Goal: Task Accomplishment & Management: Use online tool/utility

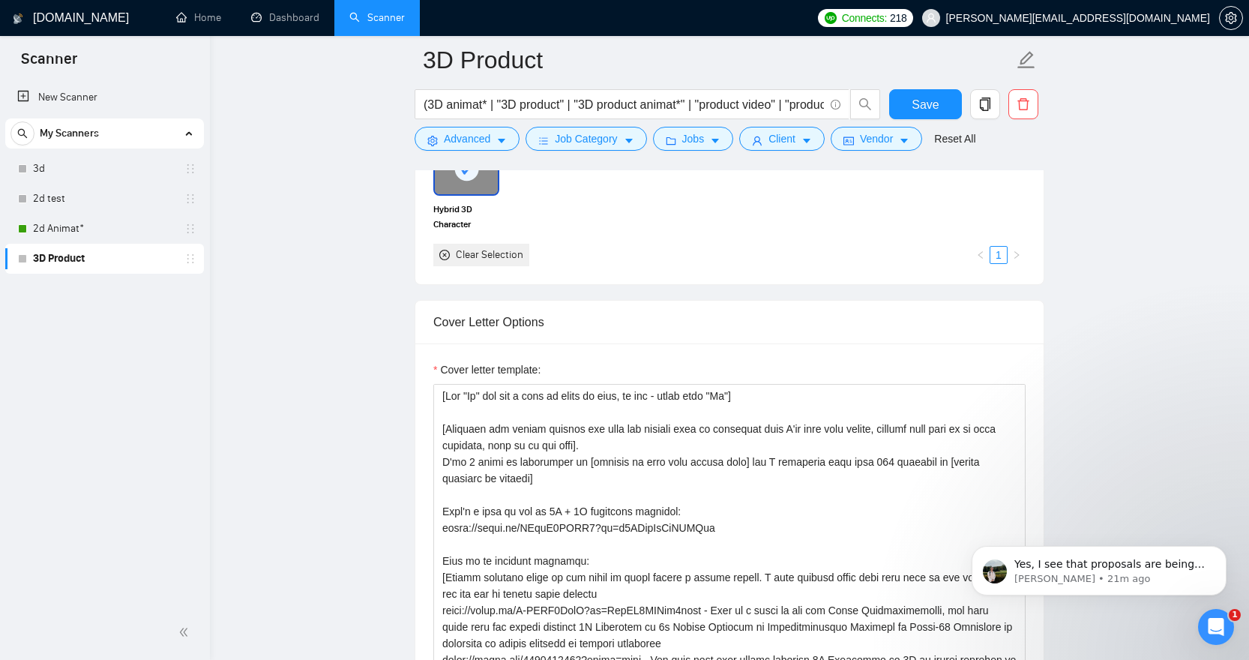
scroll to position [1441, 0]
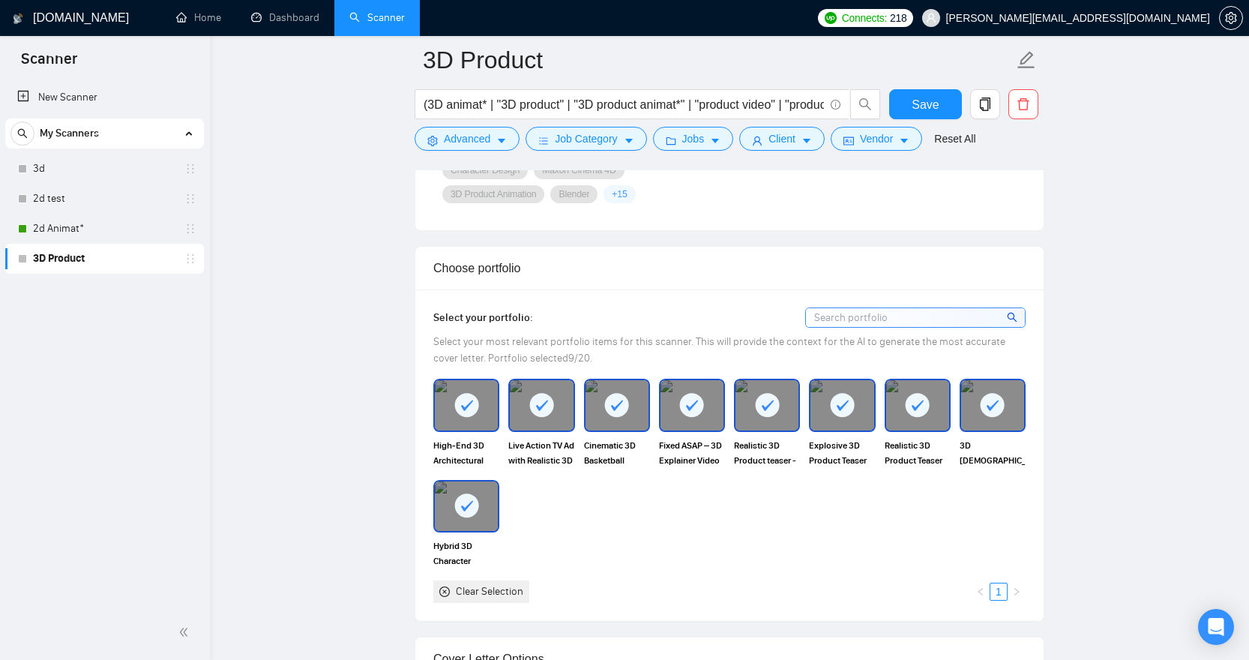
scroll to position [1289, 0]
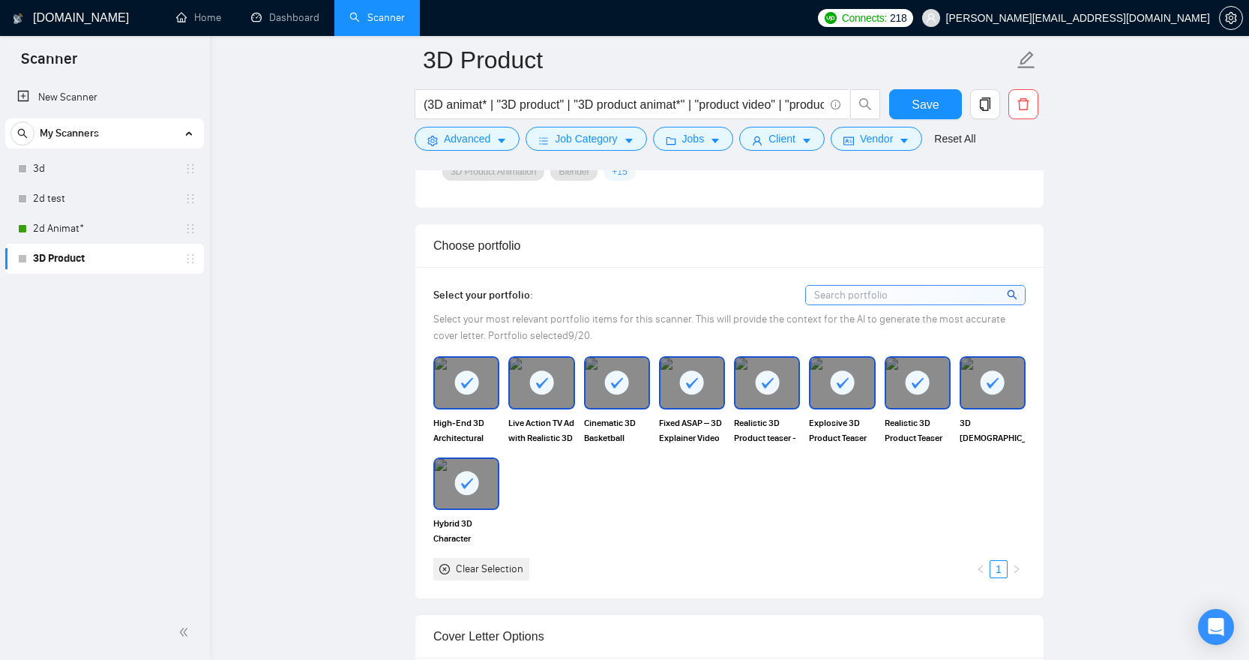
click at [485, 568] on div "Clear Selection" at bounding box center [489, 569] width 67 height 16
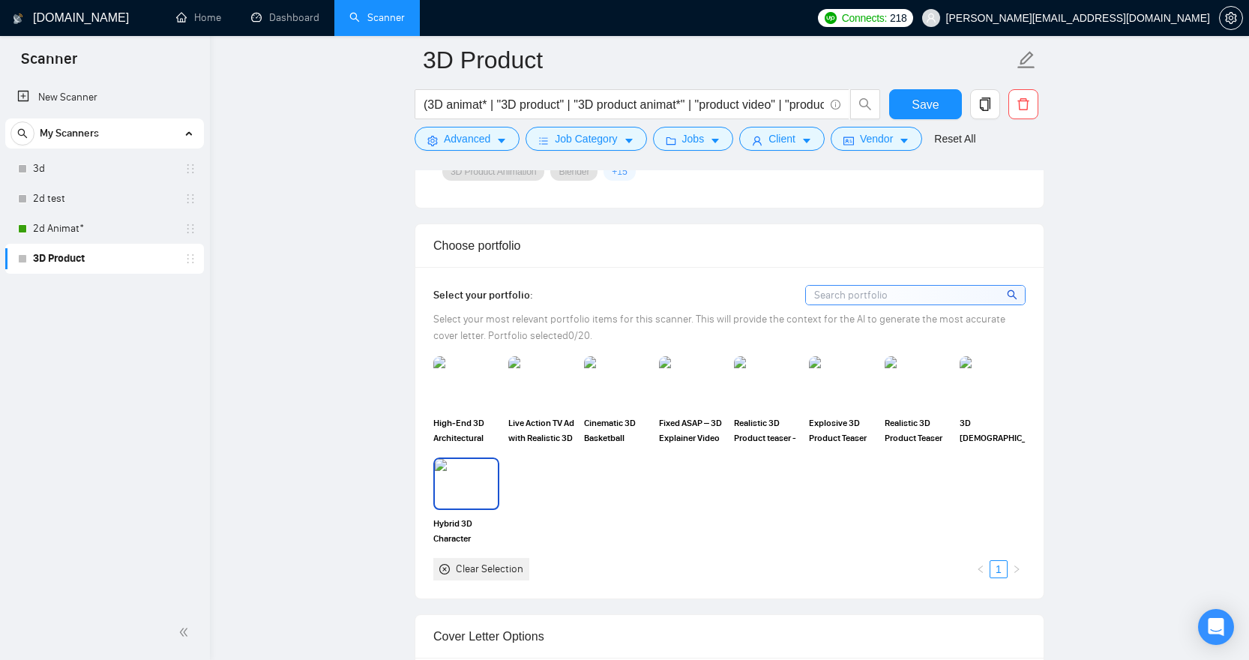
click at [469, 470] on img at bounding box center [466, 483] width 63 height 49
click at [460, 382] on img at bounding box center [466, 382] width 63 height 49
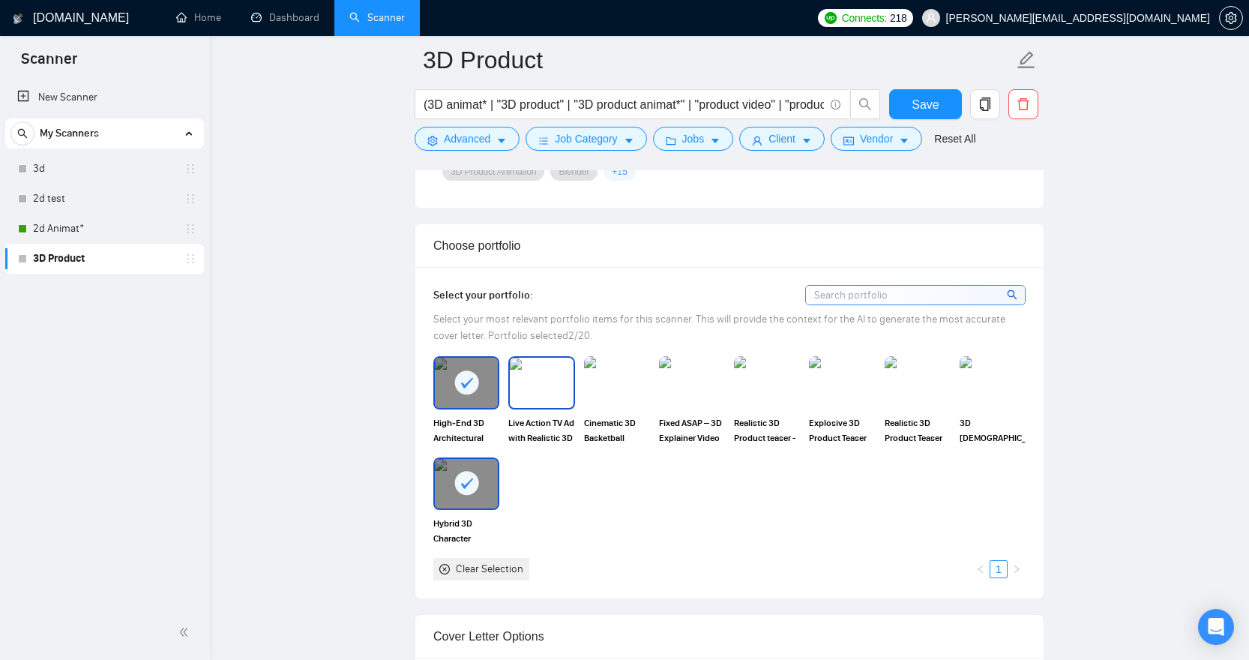
click at [561, 382] on img at bounding box center [541, 382] width 63 height 49
click at [633, 382] on img at bounding box center [616, 382] width 63 height 49
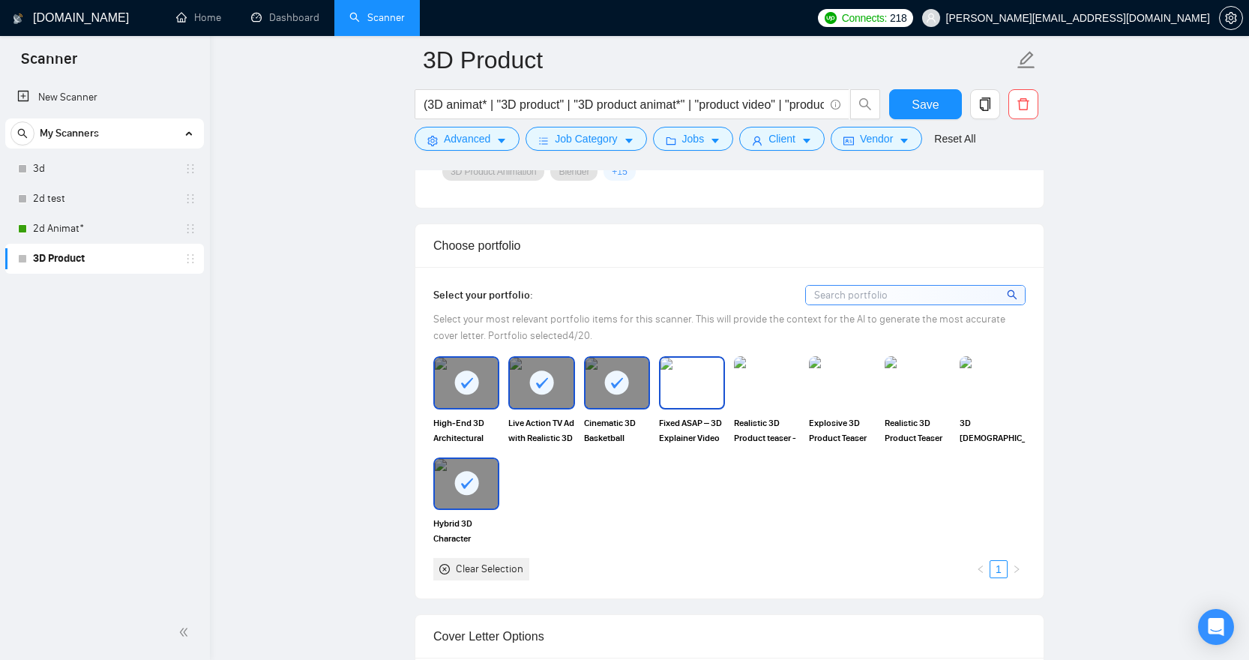
click at [716, 382] on img at bounding box center [691, 382] width 63 height 49
click at [769, 383] on img at bounding box center [766, 382] width 63 height 49
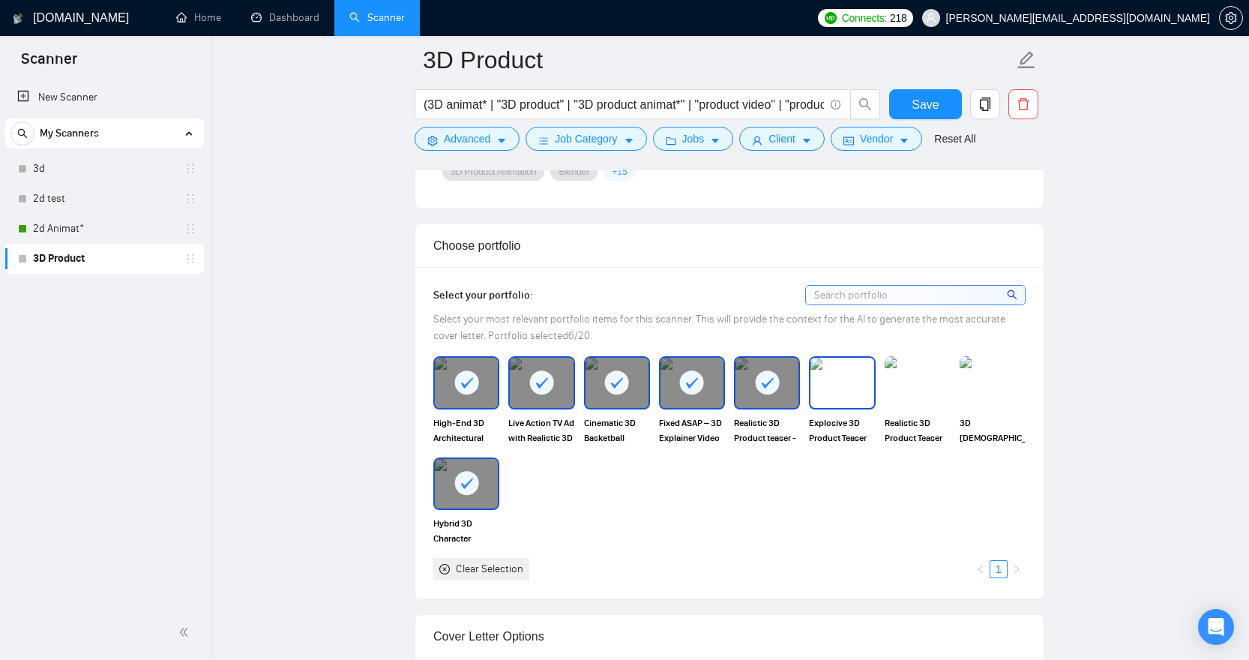
click at [926, 384] on img at bounding box center [917, 382] width 66 height 52
click at [993, 381] on img at bounding box center [992, 382] width 63 height 49
click at [937, 396] on div at bounding box center [917, 382] width 63 height 49
click at [830, 392] on img at bounding box center [841, 382] width 63 height 49
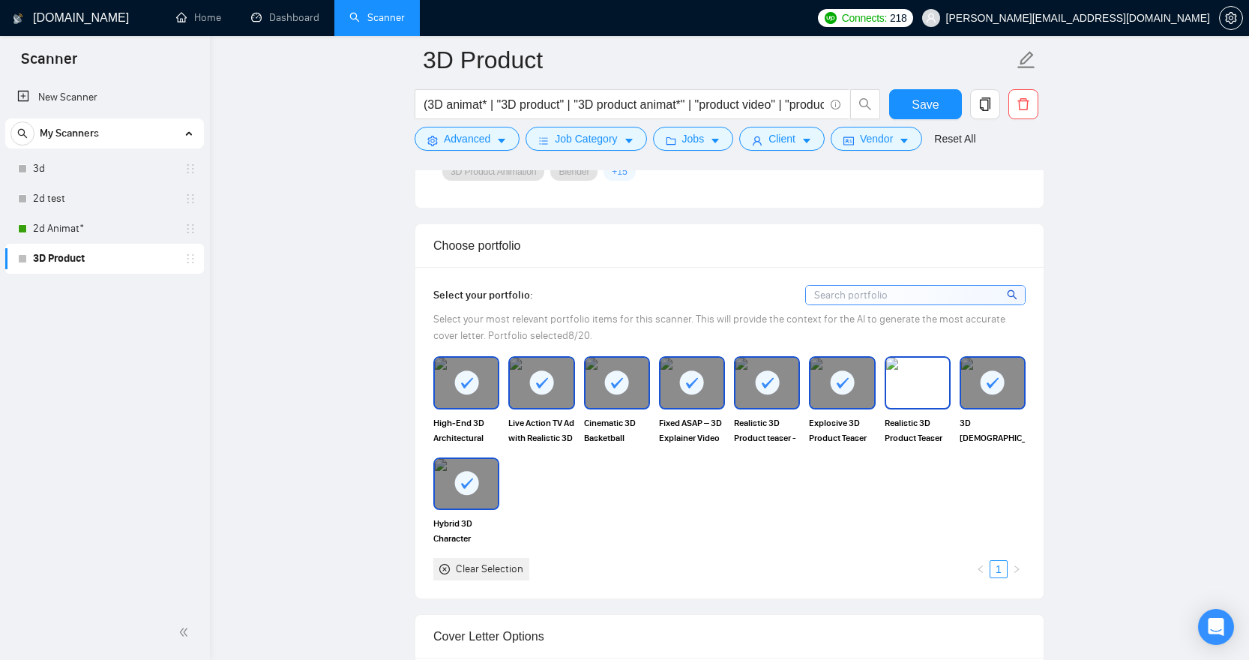
click at [913, 383] on img at bounding box center [917, 382] width 63 height 49
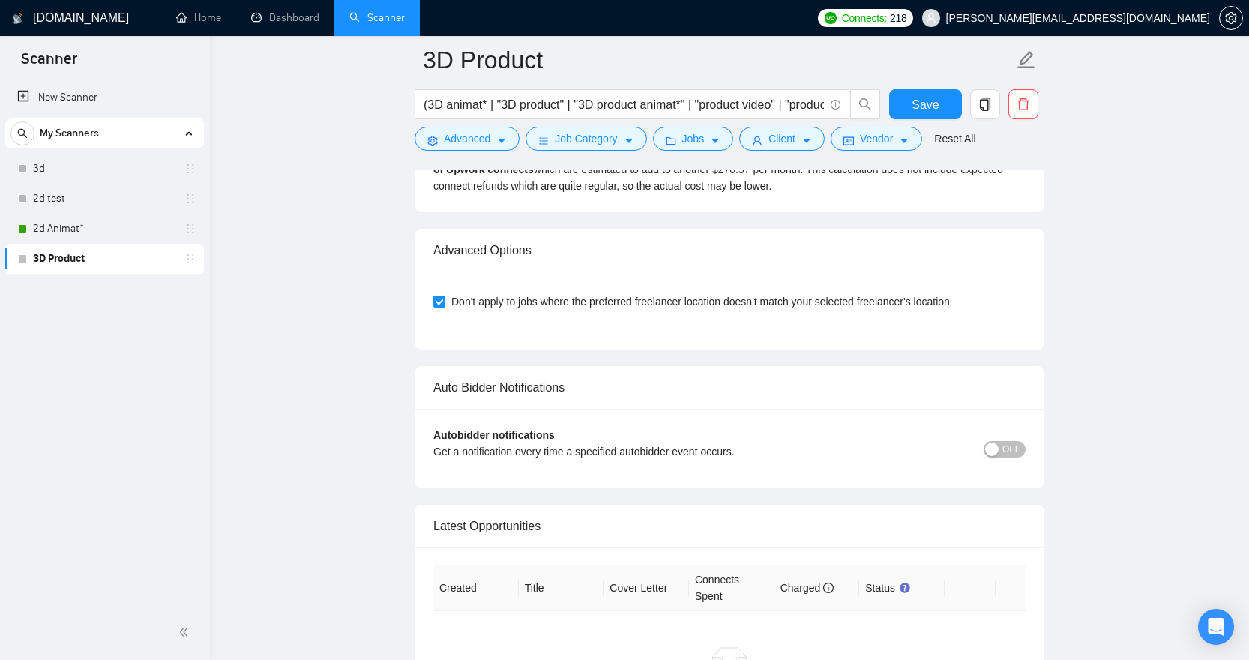
scroll to position [3366, 0]
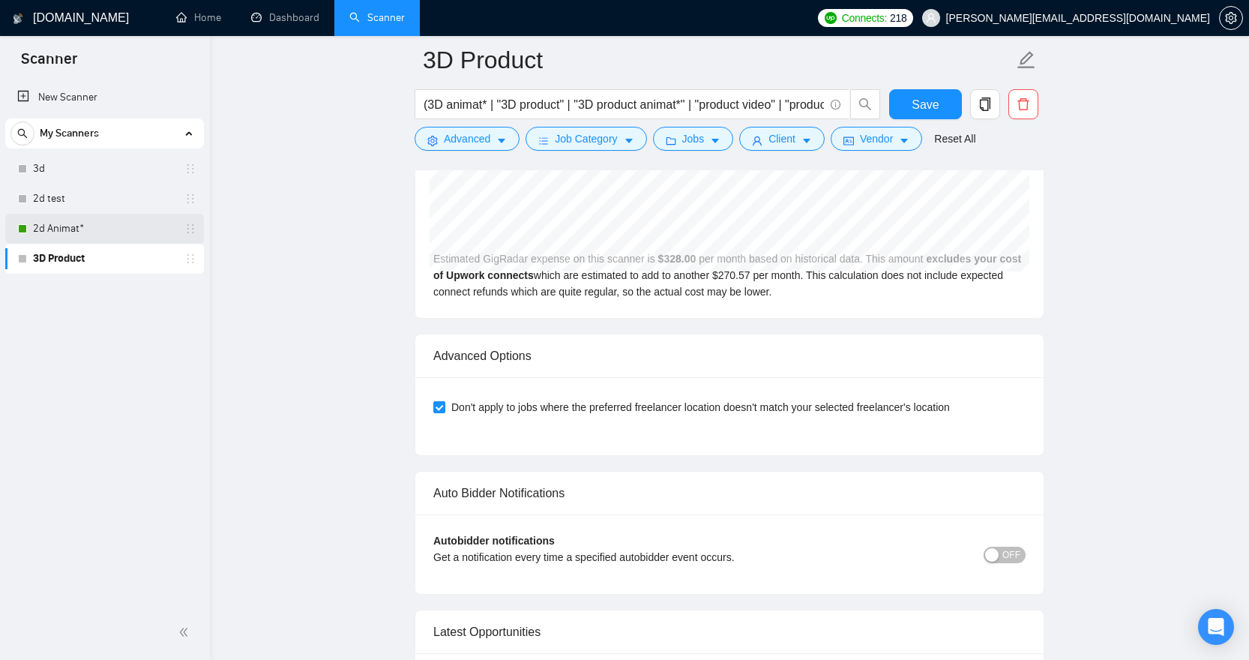
click at [82, 222] on link "2d Animat*" at bounding box center [104, 229] width 142 height 30
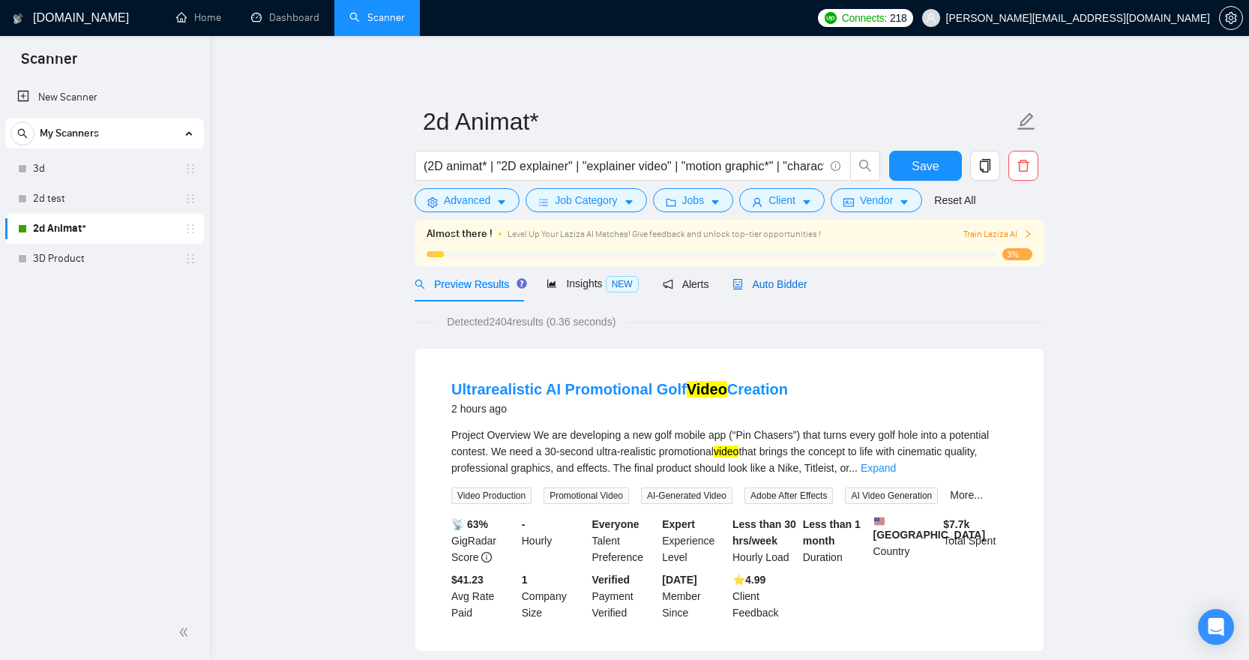
click at [804, 288] on span "Auto Bidder" at bounding box center [769, 284] width 74 height 12
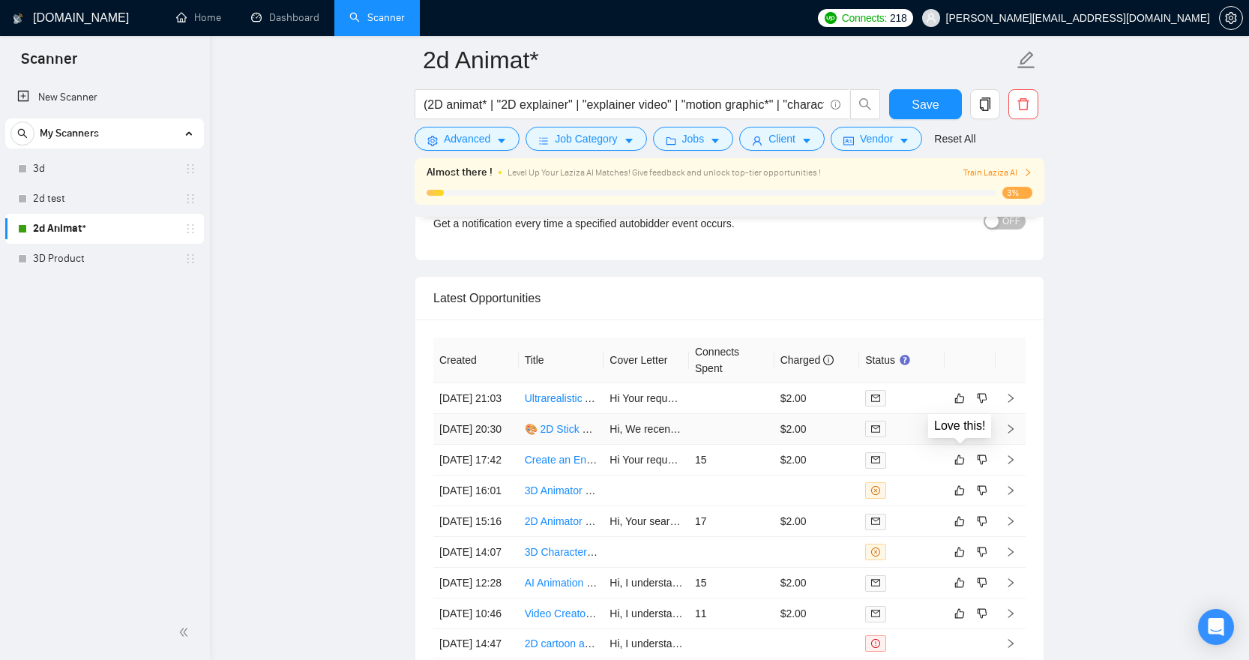
scroll to position [3767, 0]
